Goal: Information Seeking & Learning: Learn about a topic

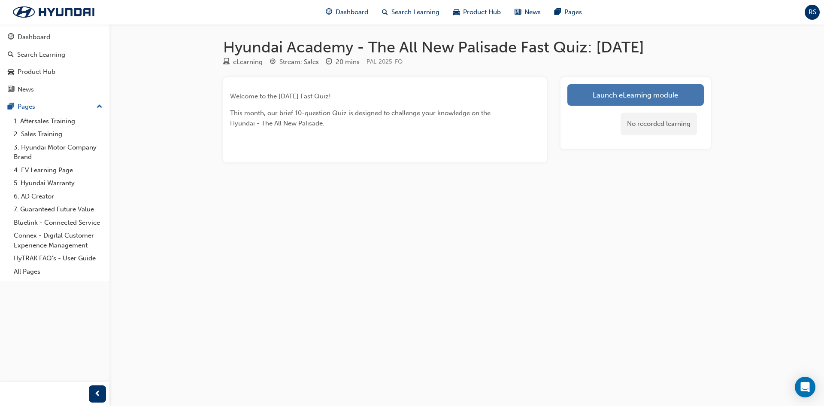
click at [627, 92] on link "Launch eLearning module" at bounding box center [636, 94] width 137 height 21
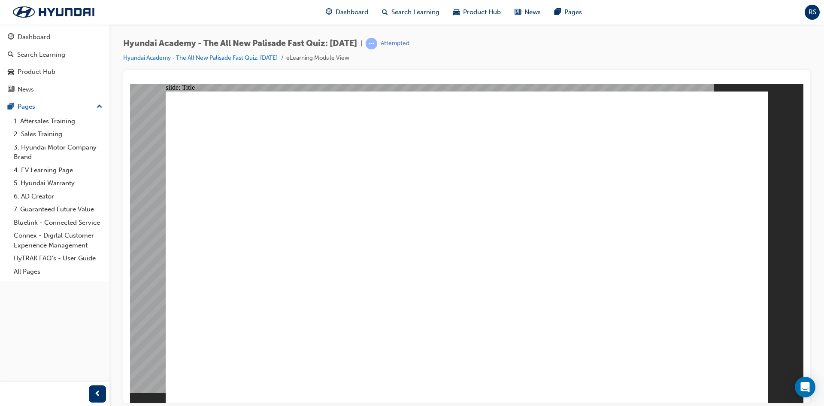
radio input "true"
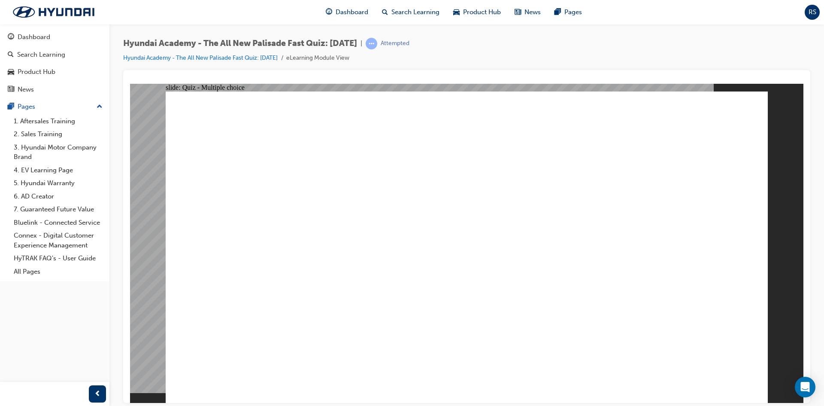
radio input "true"
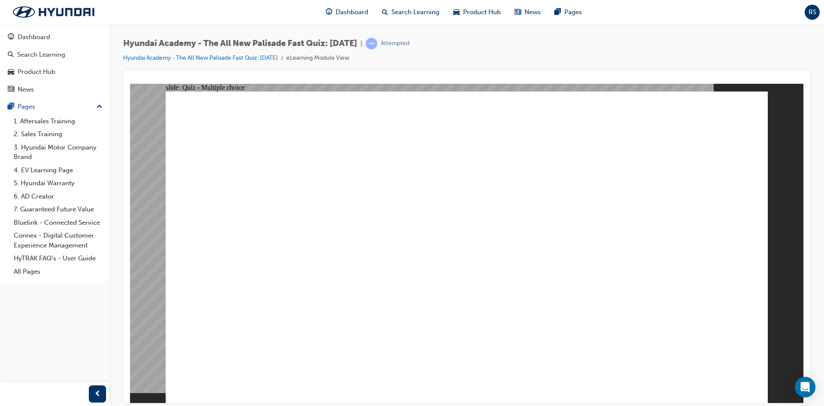
radio input "true"
drag, startPoint x: 690, startPoint y: 373, endPoint x: 698, endPoint y: 374, distance: 7.8
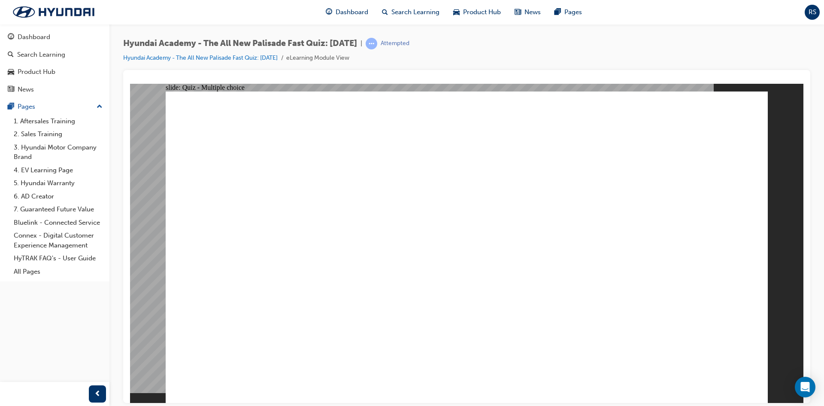
radio input "true"
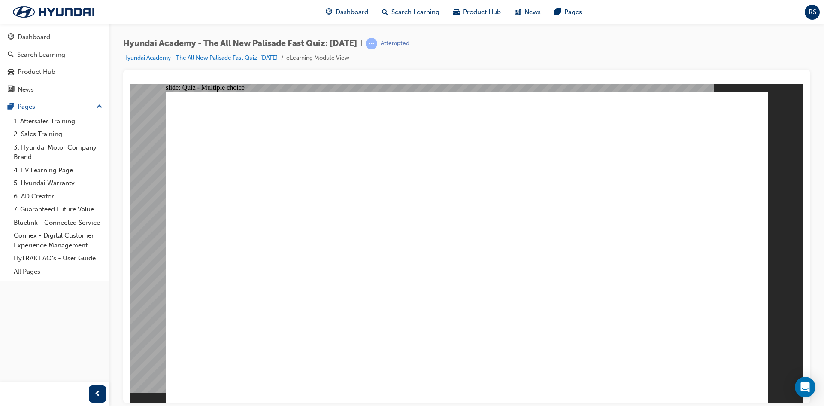
checkbox input "true"
drag, startPoint x: 527, startPoint y: 271, endPoint x: 527, endPoint y: 309, distance: 38.2
checkbox input "true"
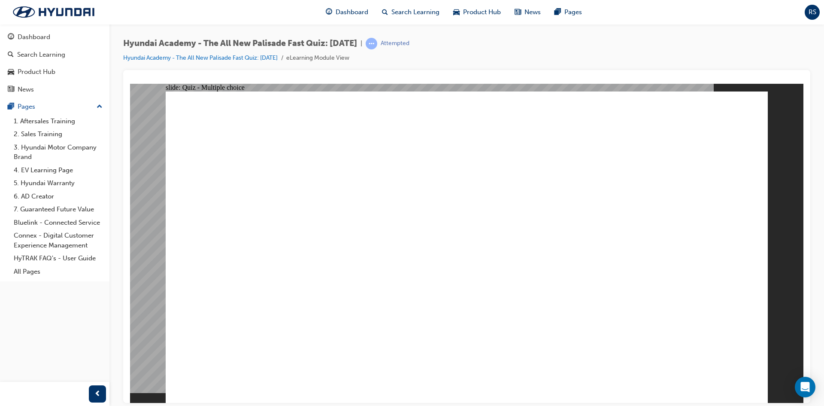
checkbox input "true"
drag, startPoint x: 729, startPoint y: 384, endPoint x: 732, endPoint y: 370, distance: 14.9
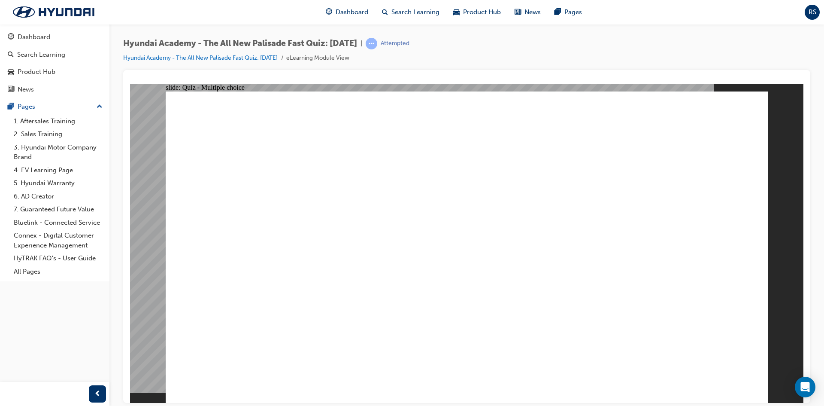
drag, startPoint x: 494, startPoint y: 304, endPoint x: 473, endPoint y: 304, distance: 21.5
radio input "true"
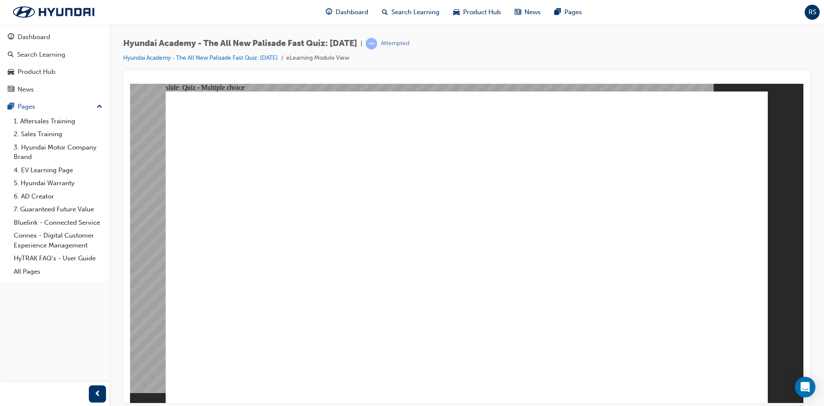
radio input "true"
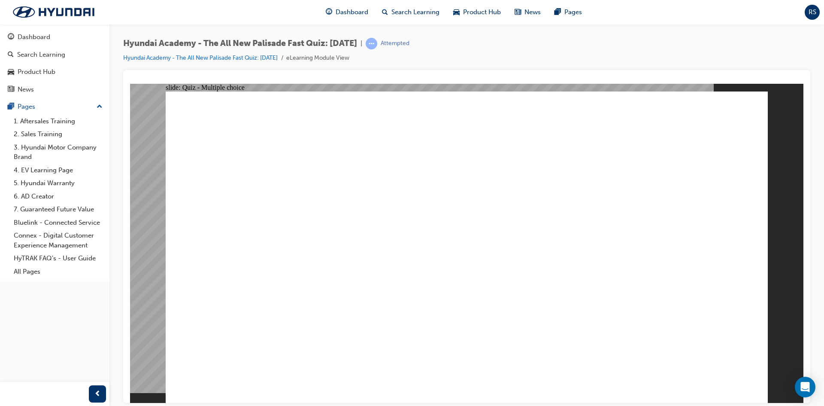
drag, startPoint x: 356, startPoint y: 378, endPoint x: 954, endPoint y: 477, distance: 606.1
checkbox input "true"
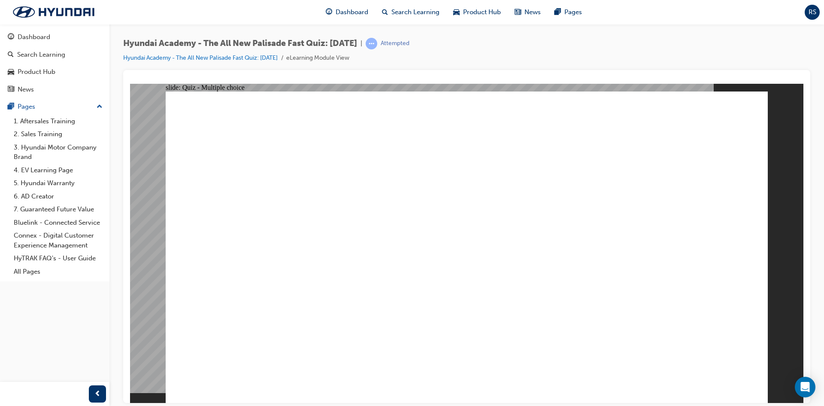
checkbox input "true"
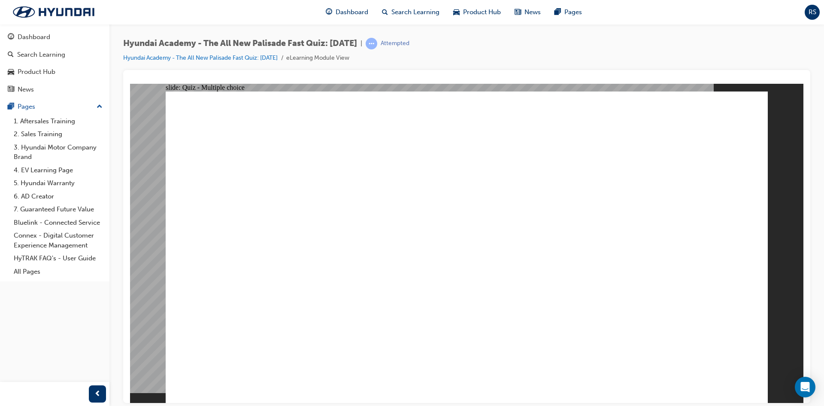
radio input "true"
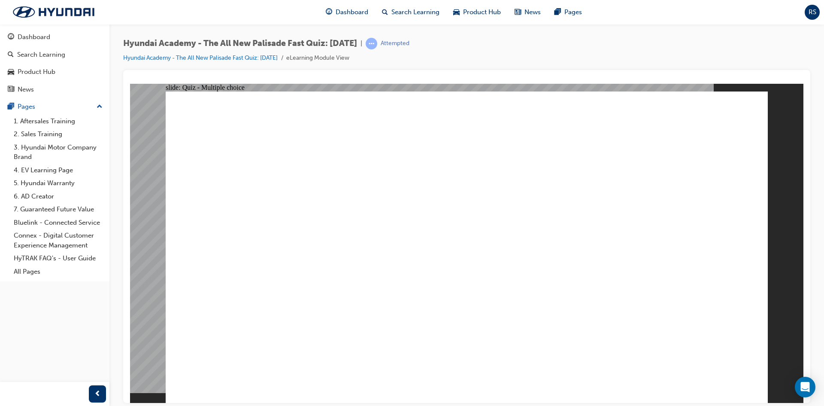
radio input "true"
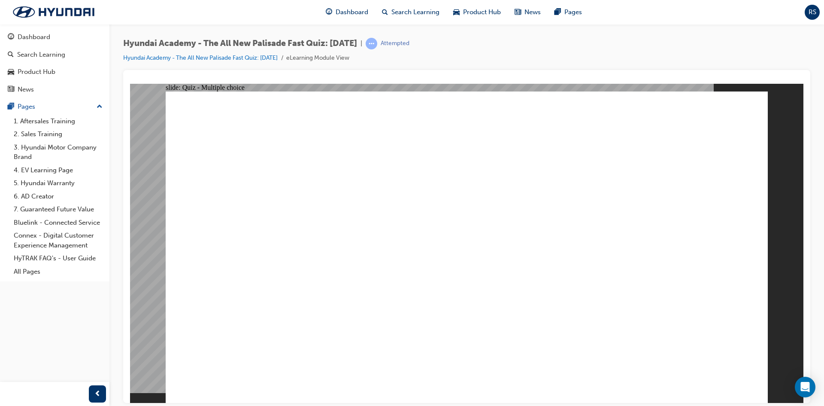
radio input "true"
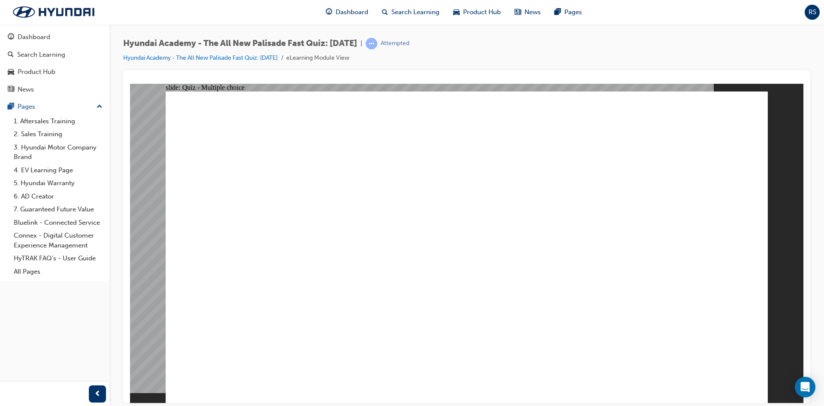
drag, startPoint x: 418, startPoint y: 282, endPoint x: 570, endPoint y: 317, distance: 155.9
radio input "true"
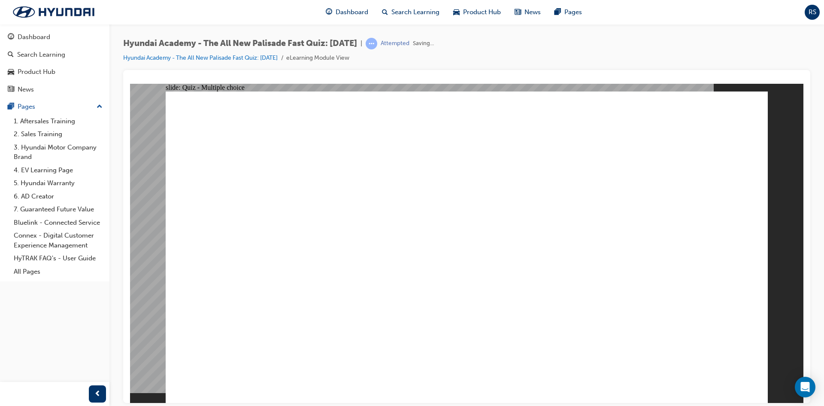
radio input "true"
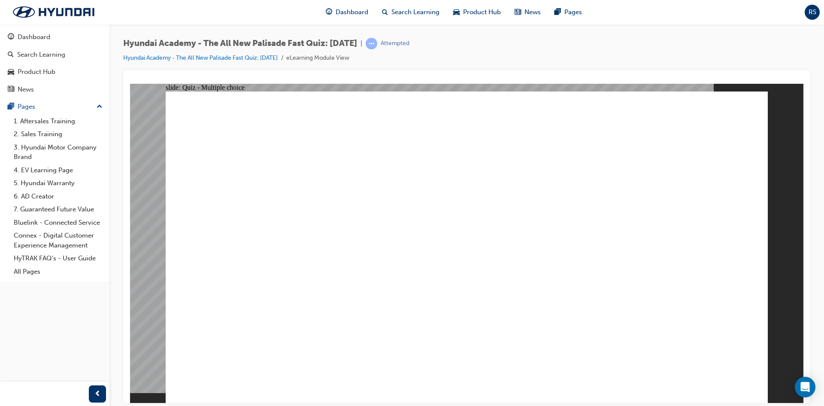
checkbox input "true"
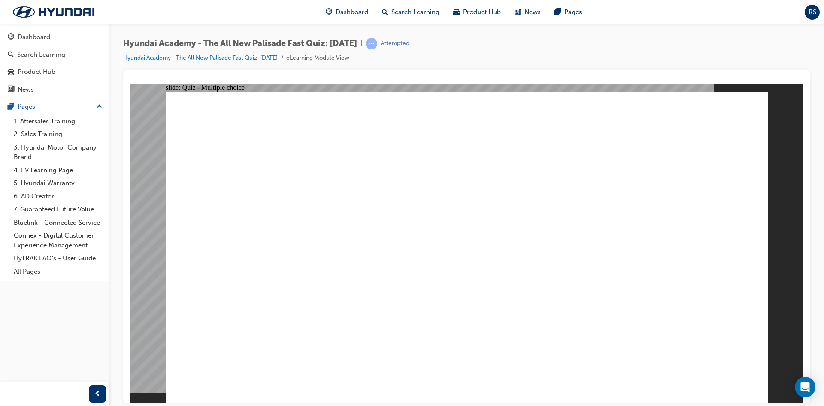
checkbox input "true"
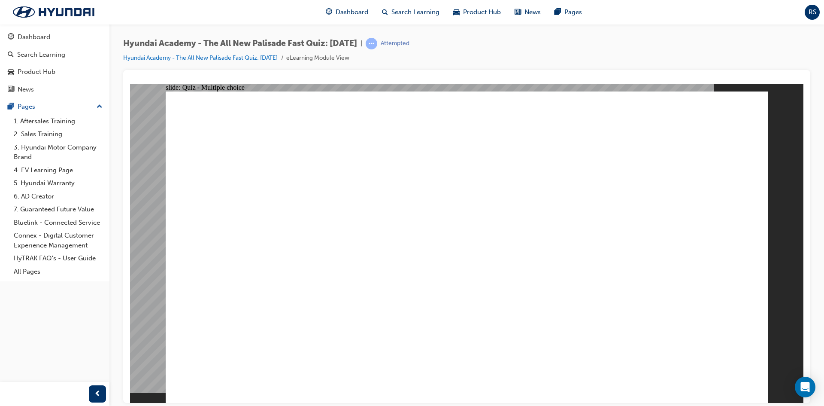
radio input "true"
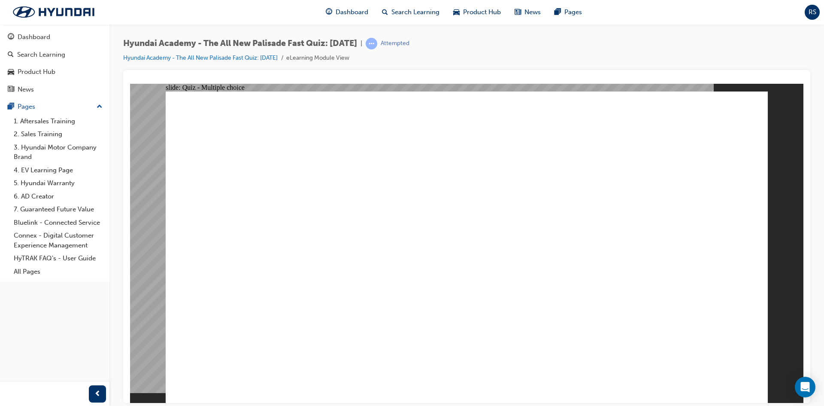
radio input "true"
checkbox input "true"
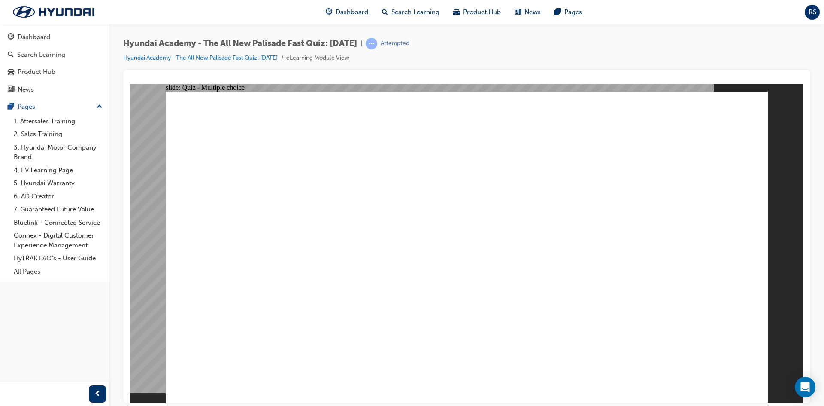
drag, startPoint x: 387, startPoint y: 292, endPoint x: 395, endPoint y: 275, distance: 19.4
checkbox input "true"
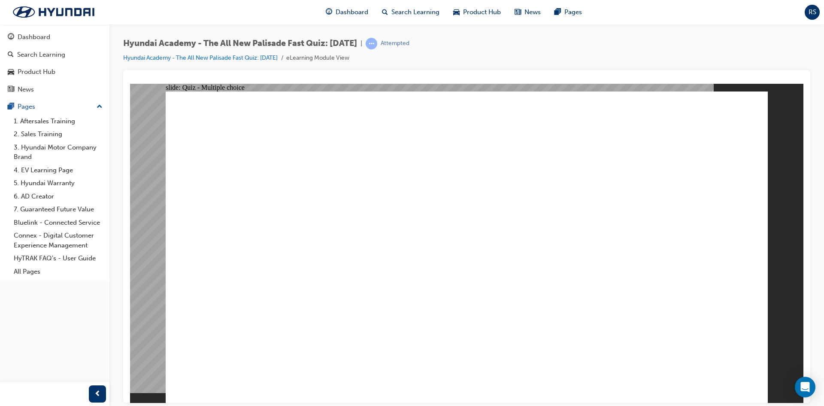
checkbox input "true"
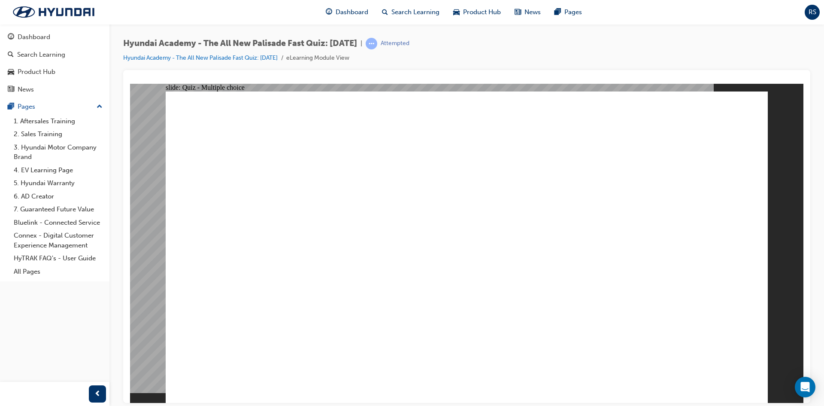
checkbox input "true"
radio input "true"
